Goal: Ask a question

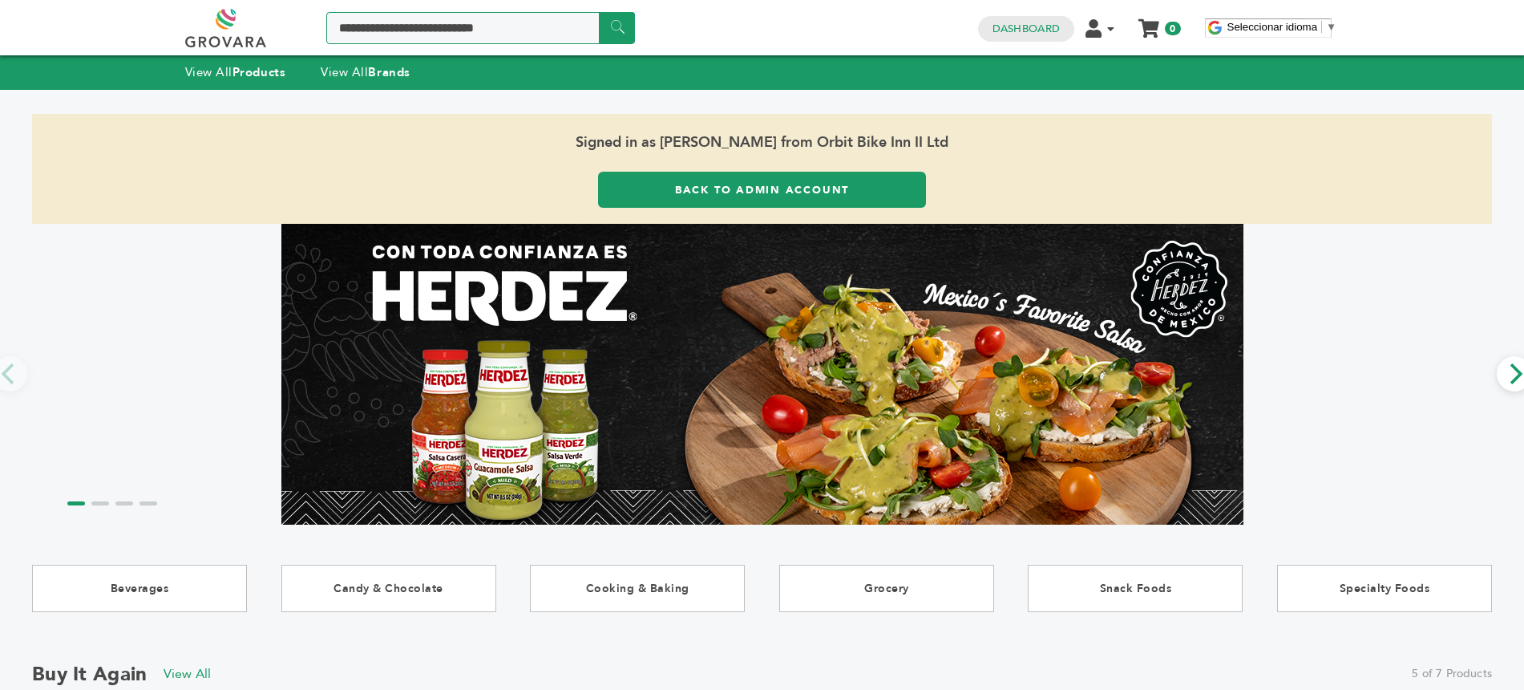
click at [421, 28] on input "Search a product or brand..." at bounding box center [480, 28] width 309 height 32
type input "**********"
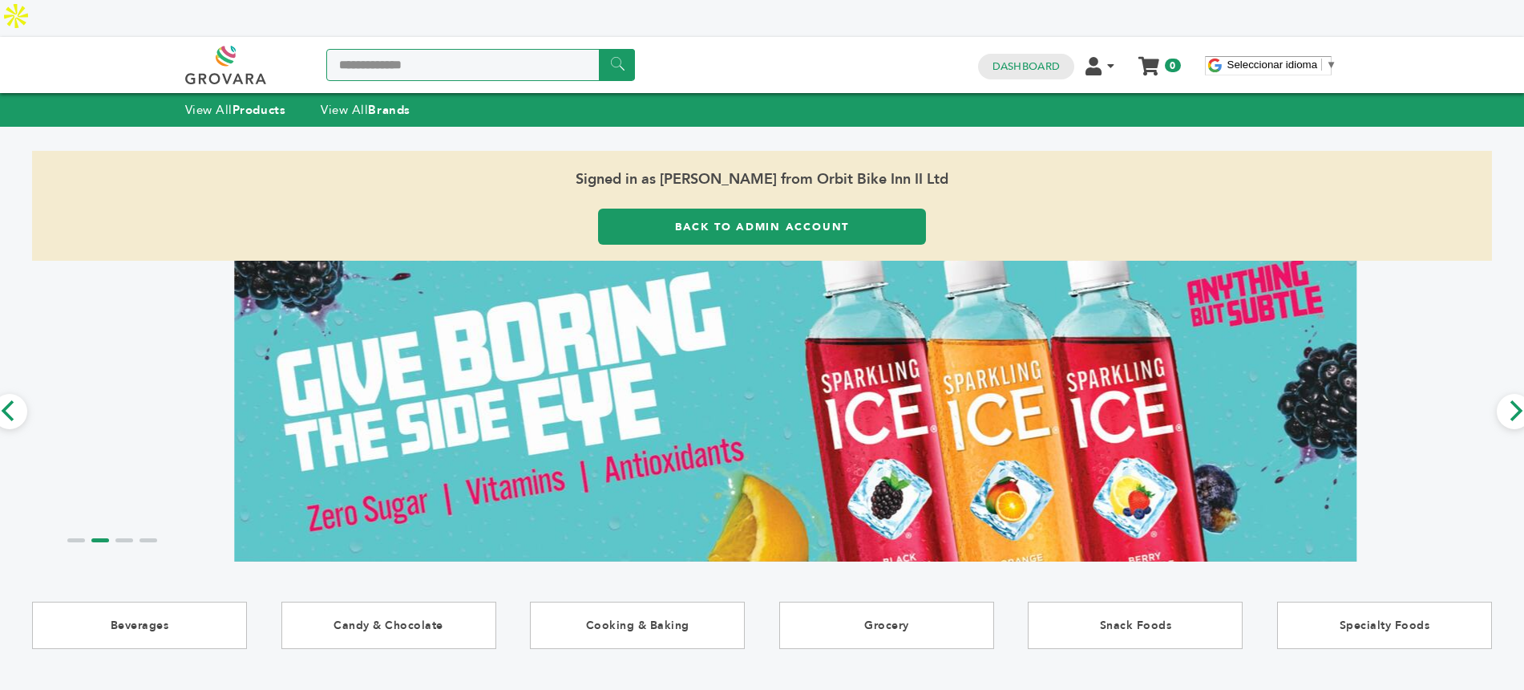
click at [599, 49] on input "******" at bounding box center [617, 64] width 36 height 31
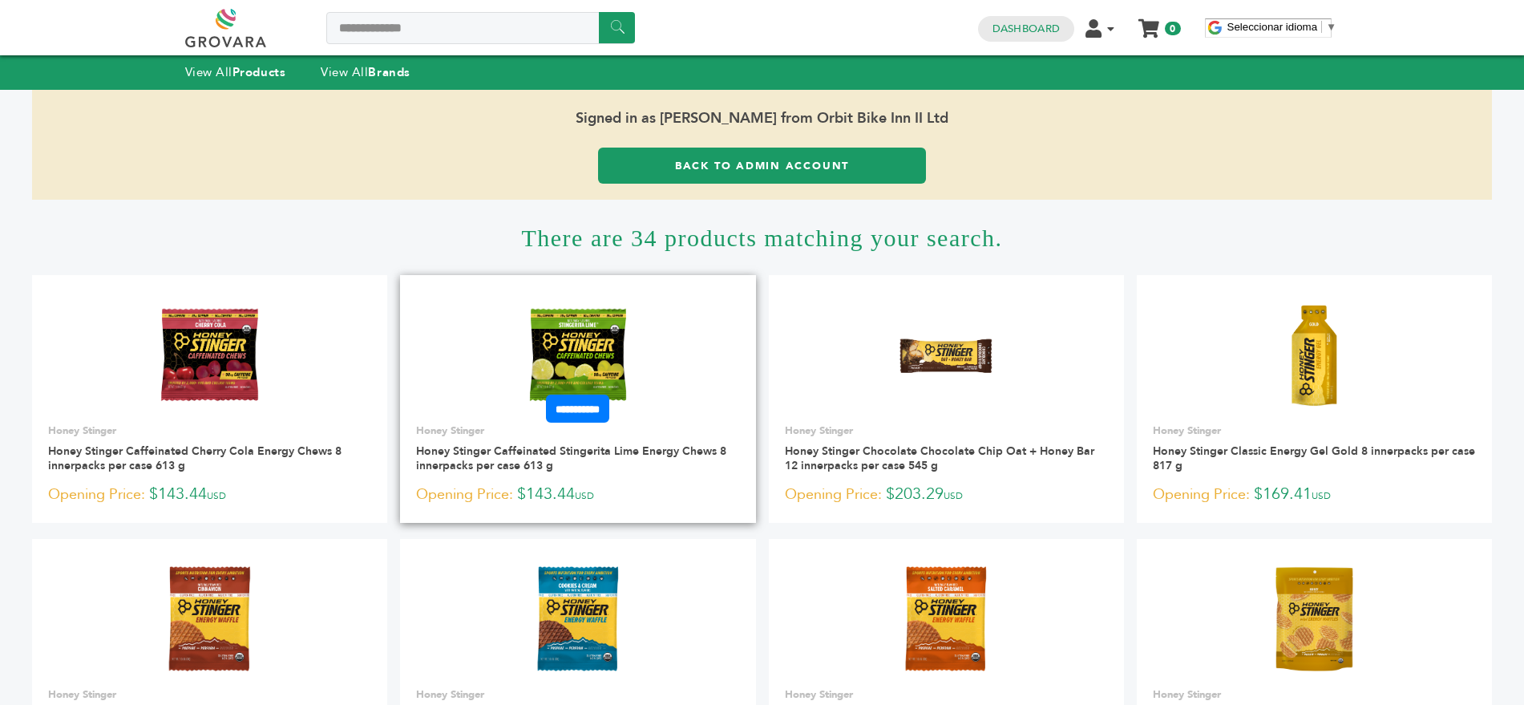
click at [577, 337] on img at bounding box center [578, 355] width 116 height 116
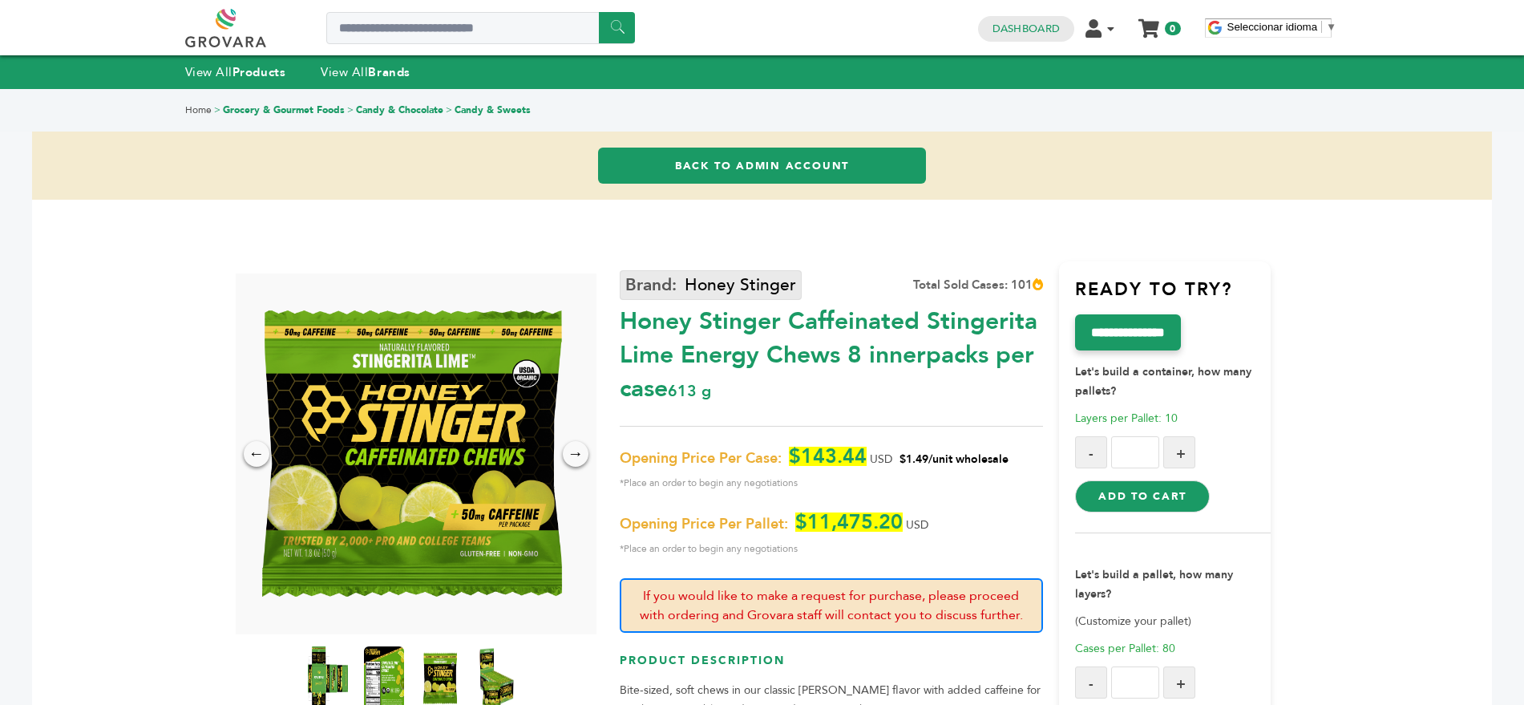
click at [705, 286] on link "Honey Stinger" at bounding box center [711, 285] width 182 height 30
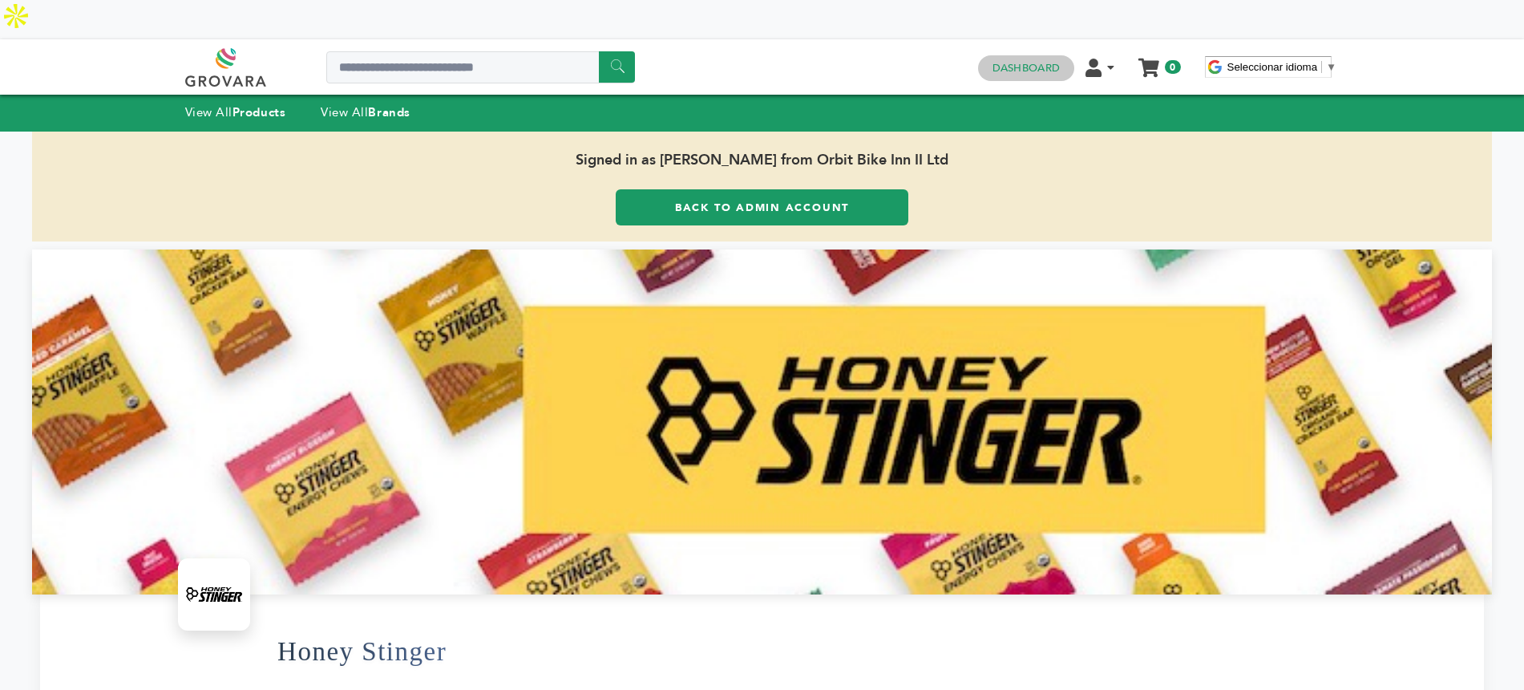
click at [1025, 61] on link "Dashboard" at bounding box center [1026, 68] width 67 height 14
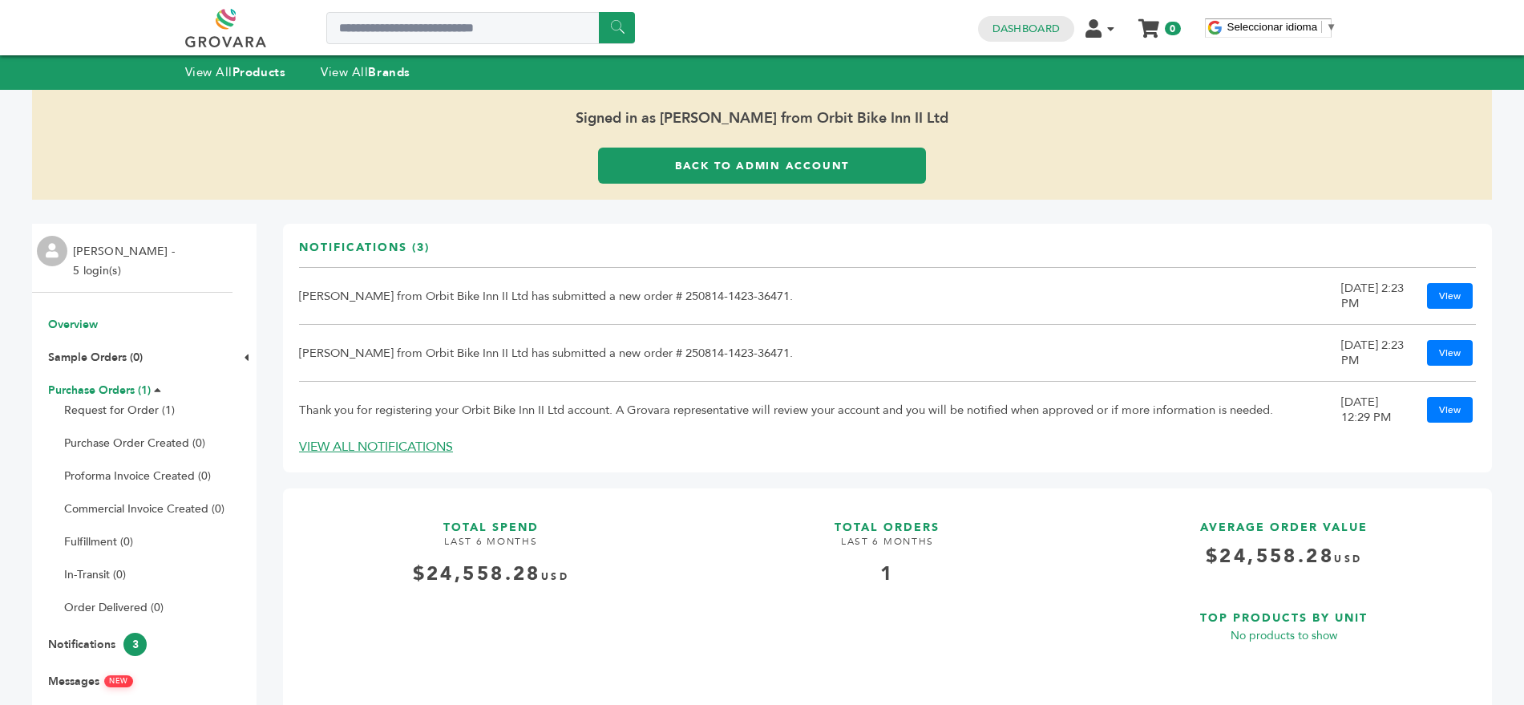
click at [75, 390] on link "Purchase Orders (1)" at bounding box center [99, 389] width 103 height 15
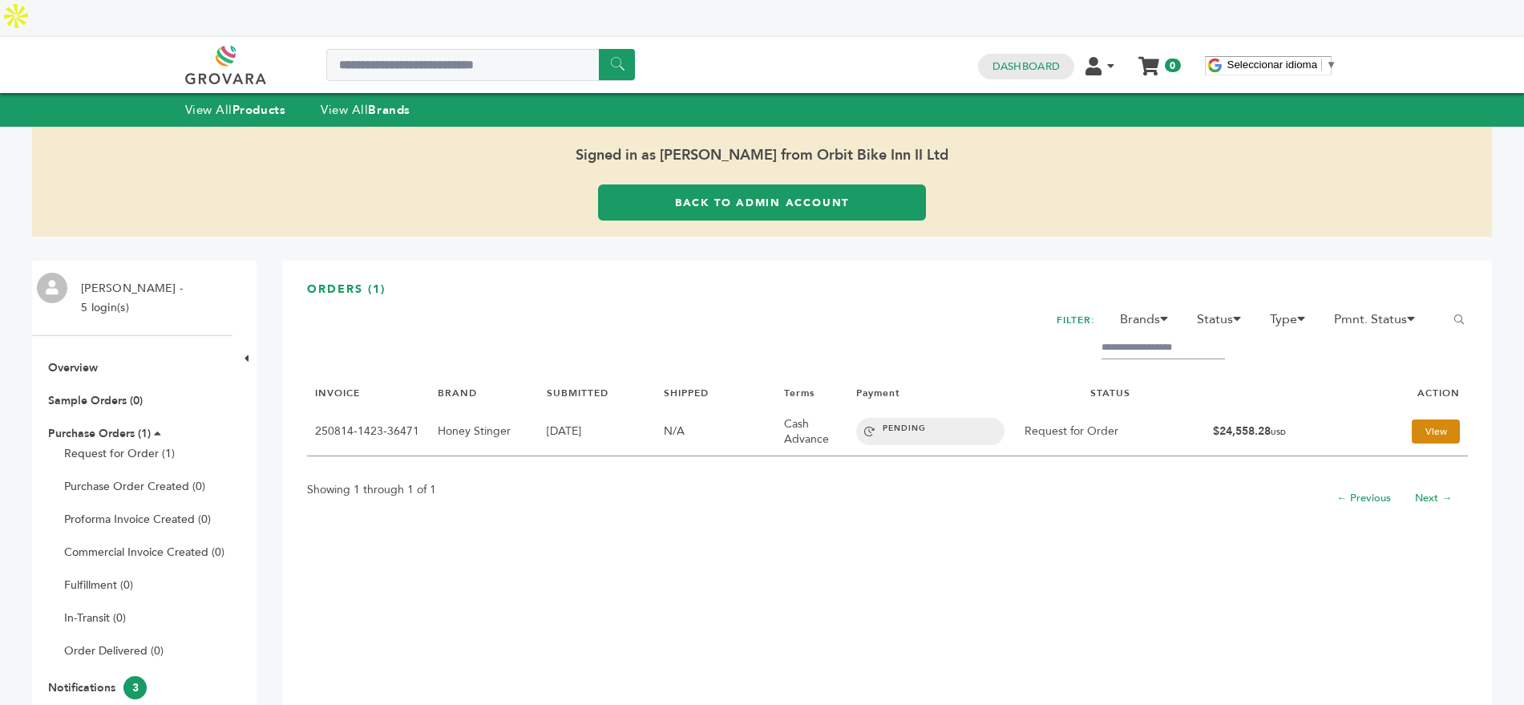
click at [1412, 419] on link "View" at bounding box center [1436, 431] width 48 height 24
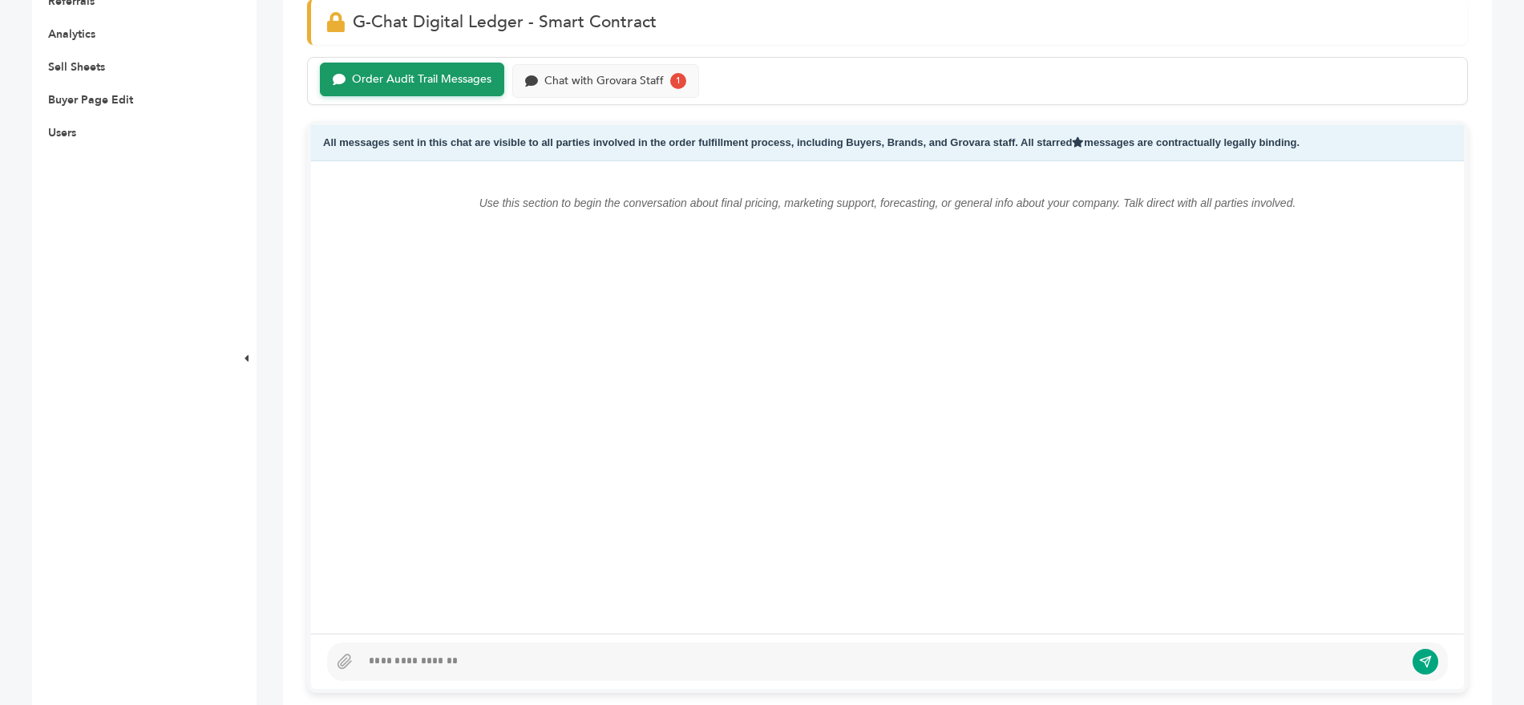
scroll to position [752, 0]
click at [424, 649] on div at bounding box center [883, 658] width 1044 height 19
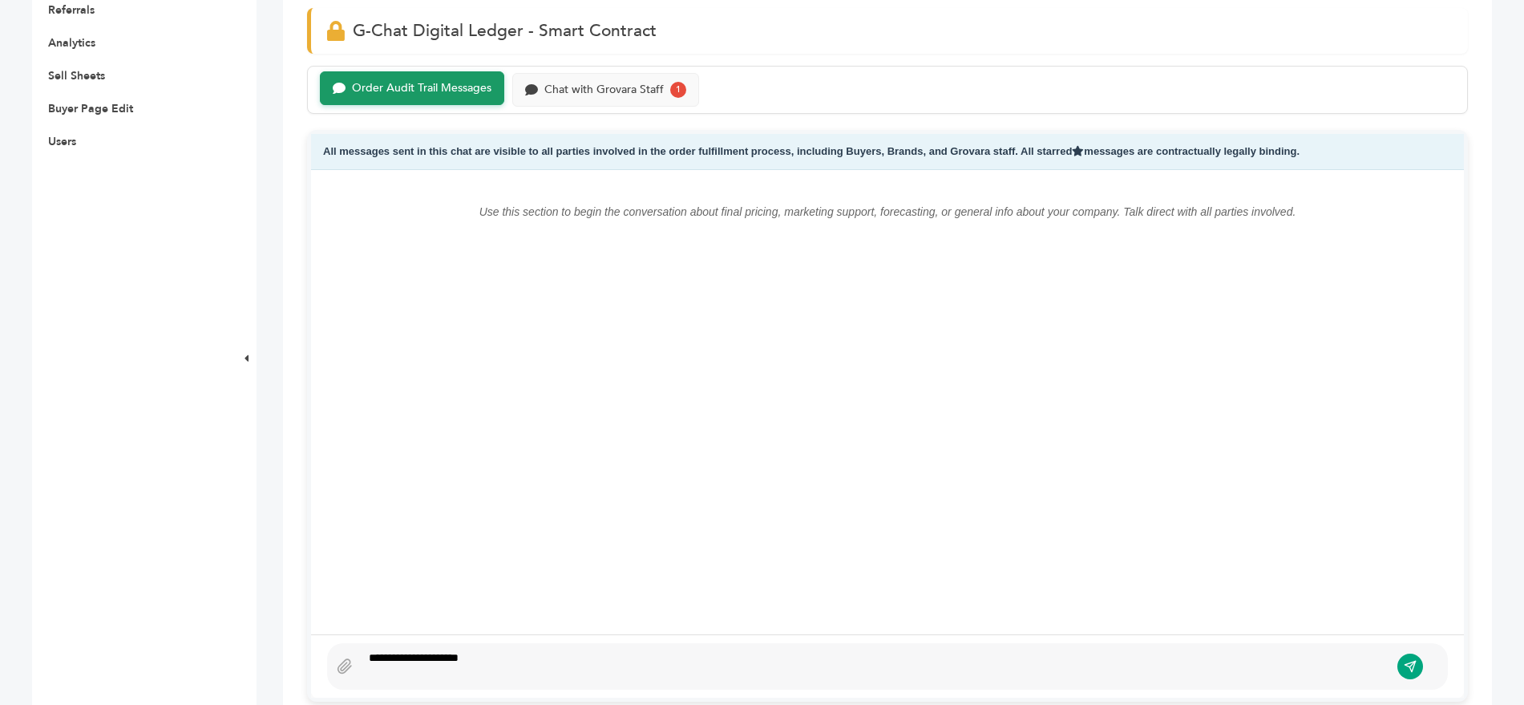
scroll to position [724, 0]
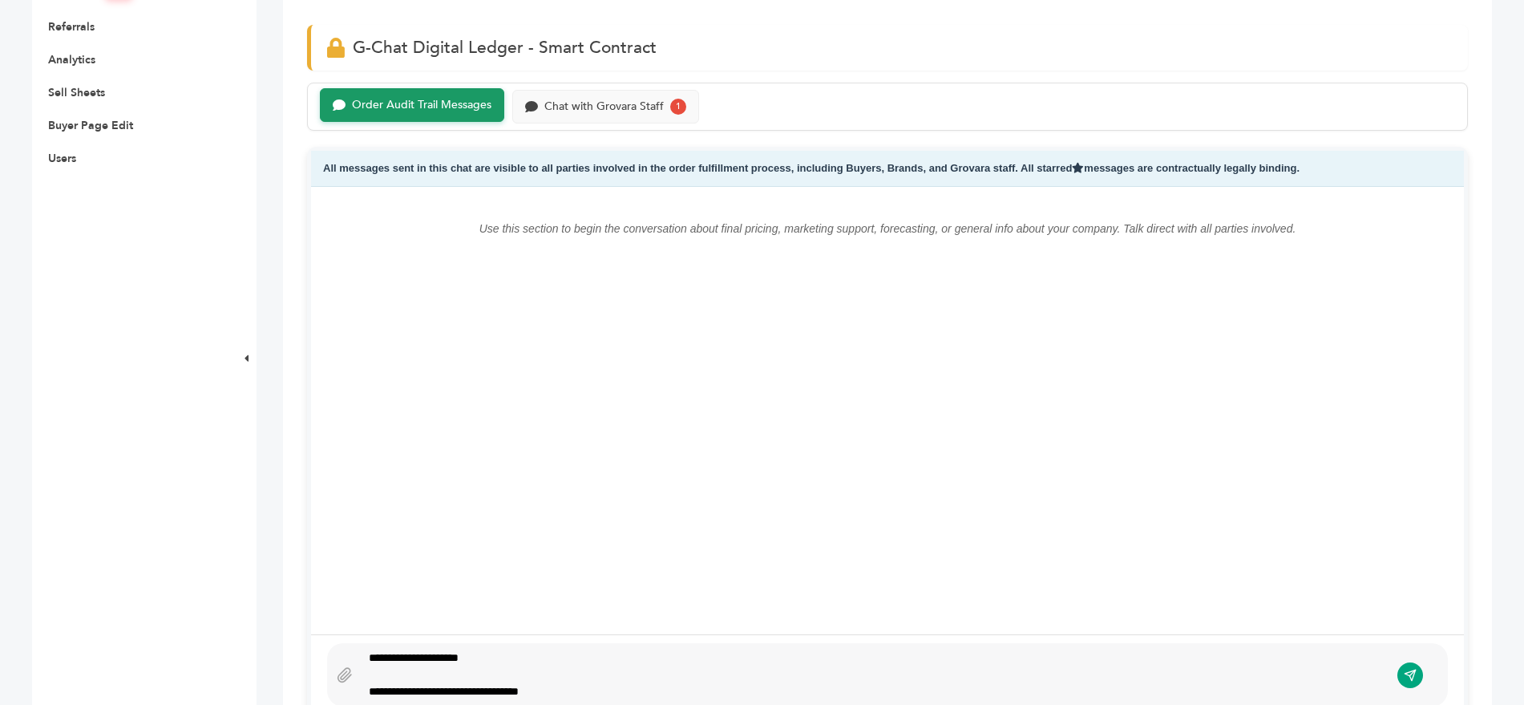
click at [503, 683] on div "**********" at bounding box center [875, 691] width 1013 height 17
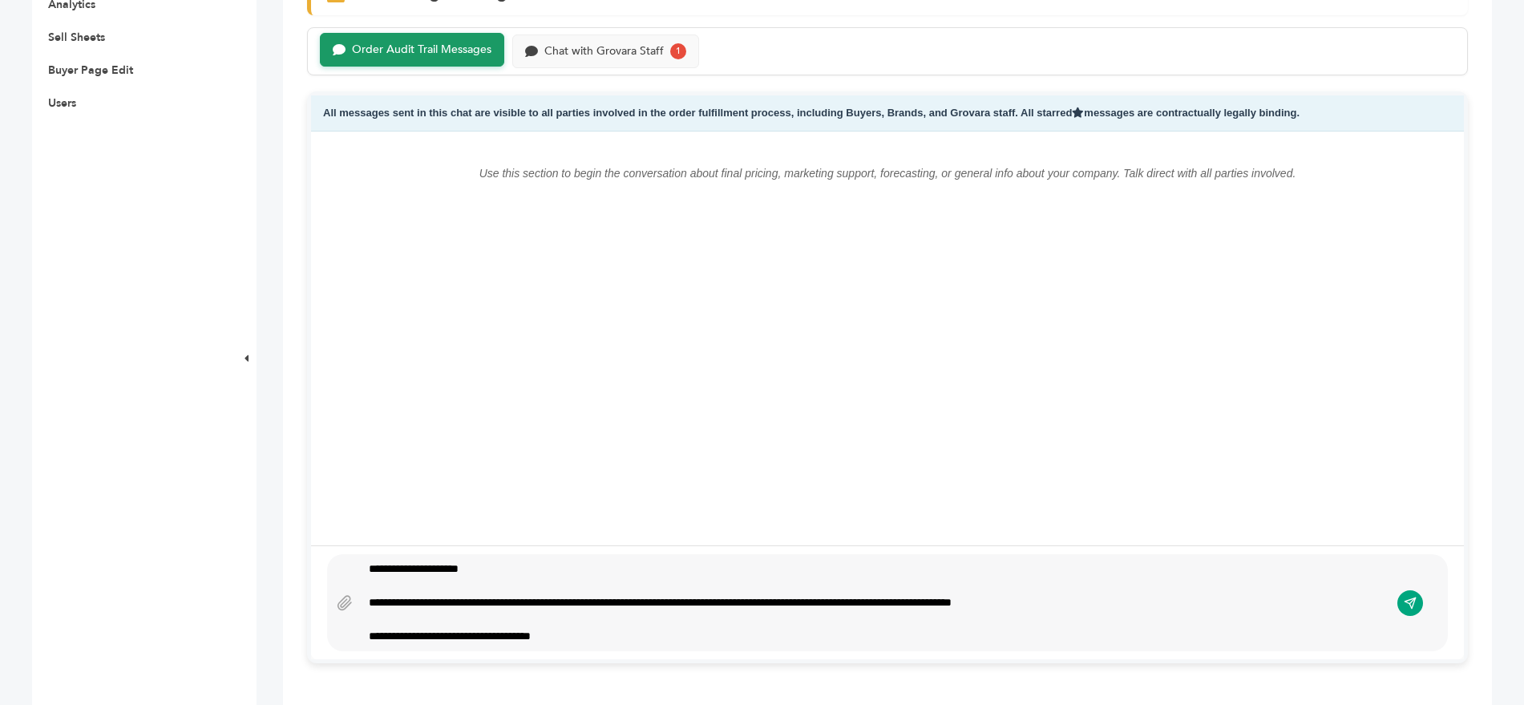
scroll to position [779, 0]
click at [1409, 597] on icon "submit" at bounding box center [1411, 604] width 14 height 14
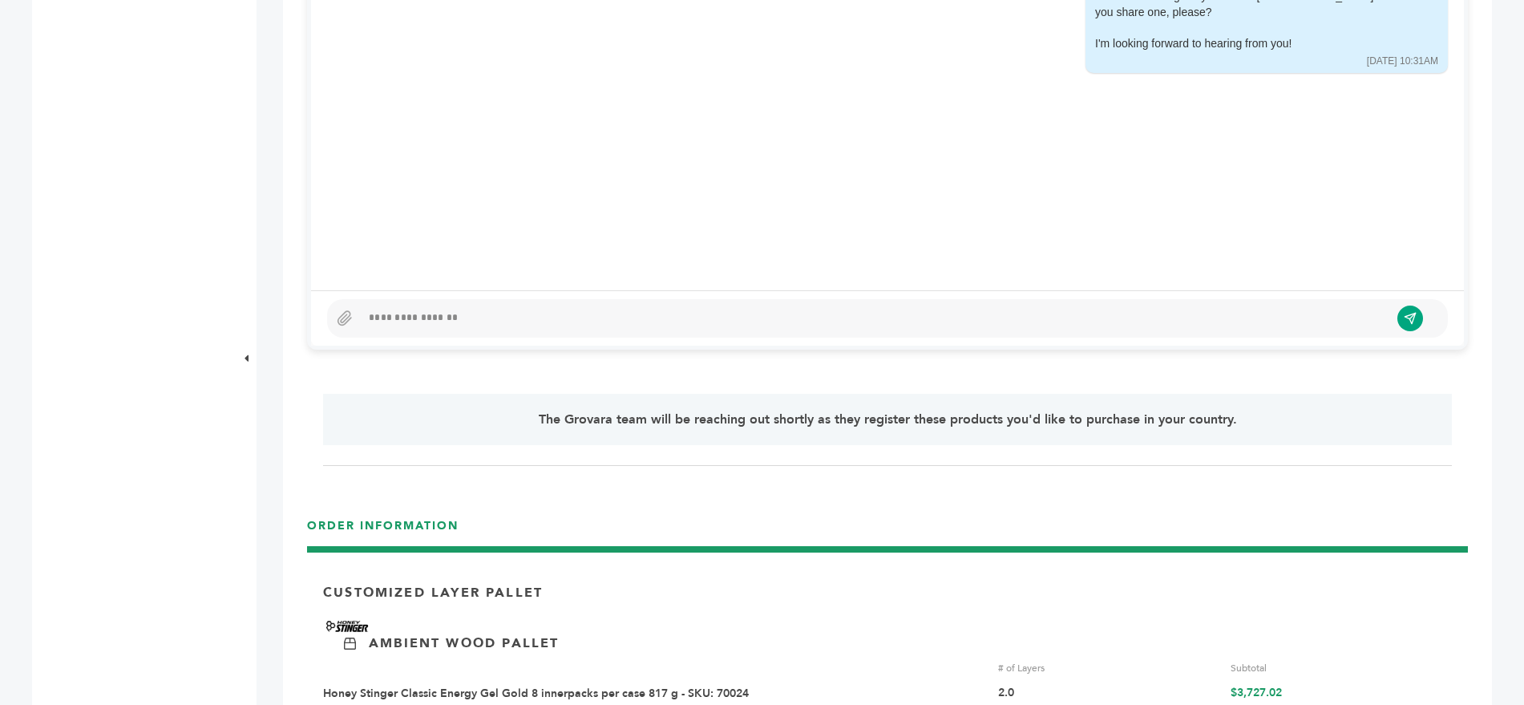
scroll to position [1094, 0]
click at [287, 286] on div "Below is the G-Chat Digital Ledger - Smart Contract — Tap to Start the Conversa…" at bounding box center [887, 567] width 1209 height 2800
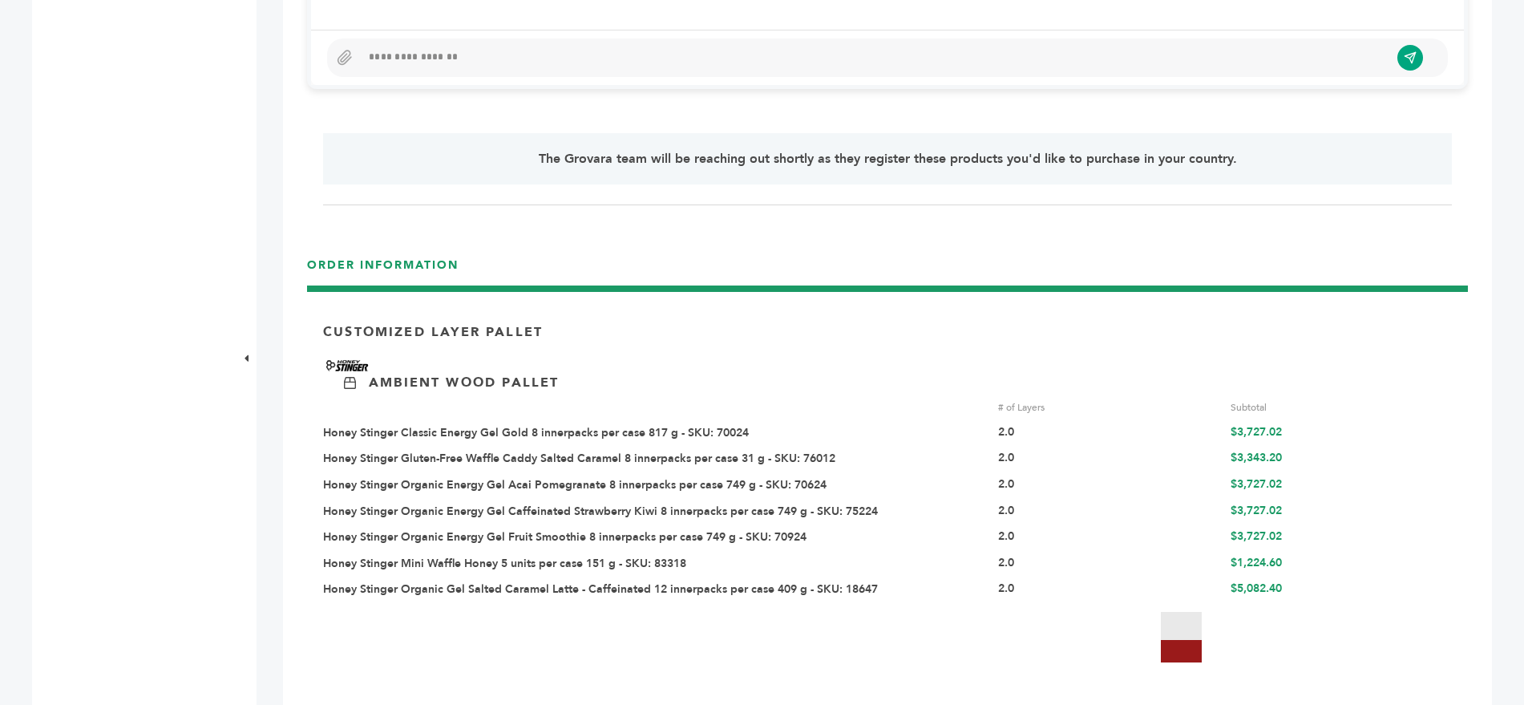
scroll to position [1358, 0]
